Goal: Task Accomplishment & Management: Manage account settings

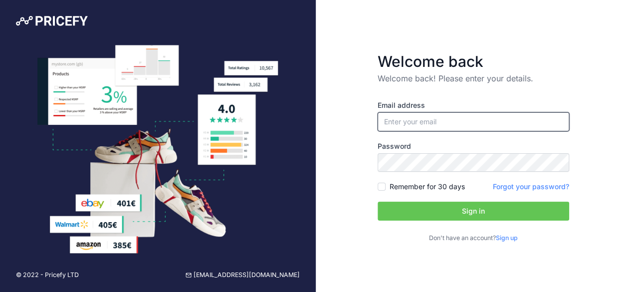
click at [433, 120] on input "email" at bounding box center [472, 121] width 191 height 19
paste input "[EMAIL_ADDRESS][DOMAIN_NAME]"
type input "[EMAIL_ADDRESS][DOMAIN_NAME]"
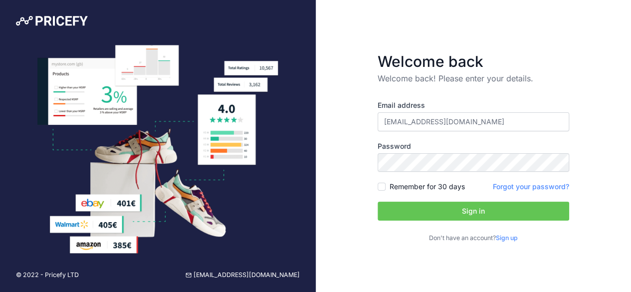
click at [417, 211] on button "Sign in" at bounding box center [472, 210] width 191 height 19
